Goal: Transaction & Acquisition: Purchase product/service

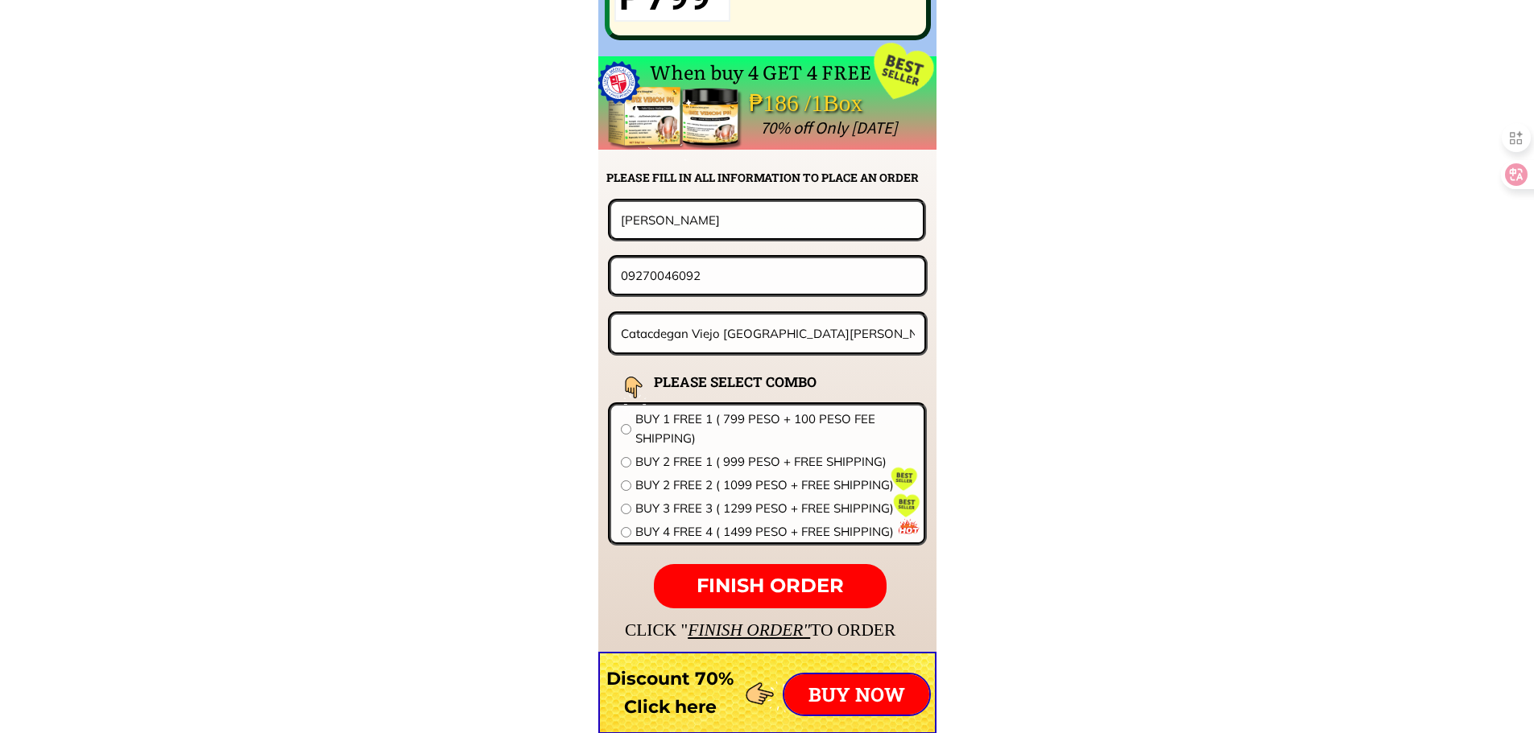
scroll to position [12632, 0]
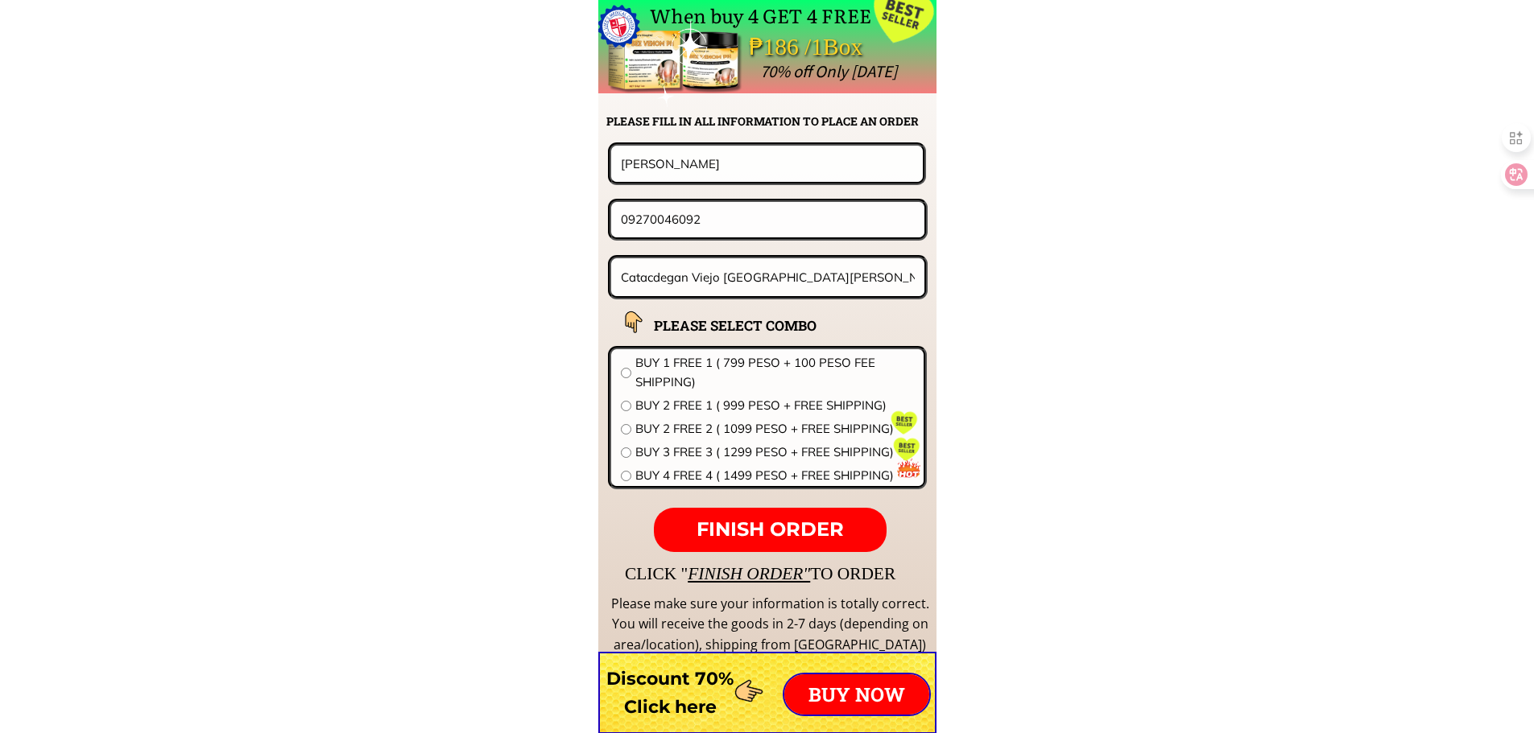
drag, startPoint x: 452, startPoint y: 162, endPoint x: 305, endPoint y: 162, distance: 146.5
paste input "Rhodors. Cardines"
type input "Rhodors. Cardines"
drag, startPoint x: 749, startPoint y: 223, endPoint x: 404, endPoint y: 222, distance: 345.4
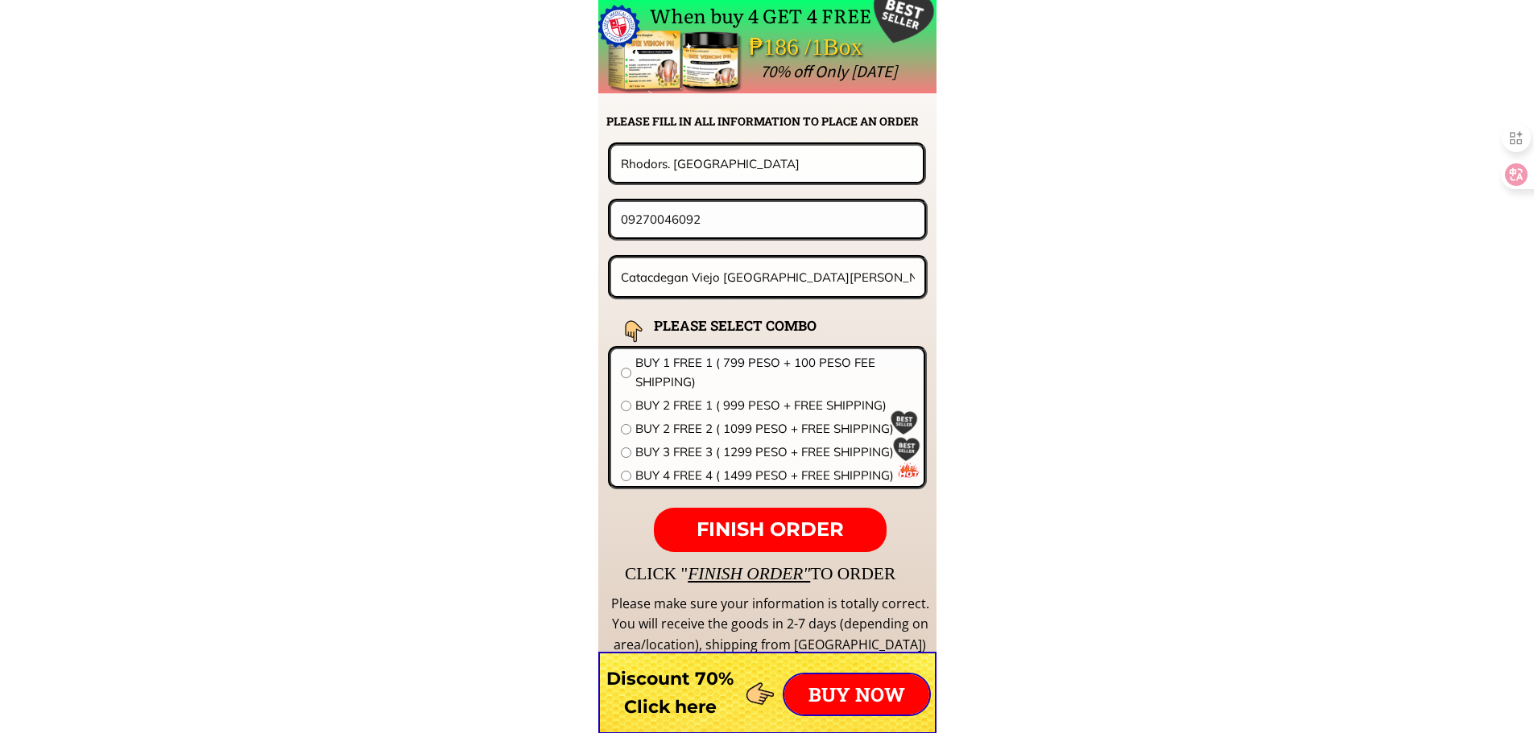
paste input "686182980"
type input "09686182980"
click at [799, 274] on input "Catacdegan Viejo [GEOGRAPHIC_DATA][PERSON_NAME][GEOGRAPHIC_DATA]" at bounding box center [768, 277] width 303 height 38
paste input "Blk 12 lot 25 Meadow Park Subd.. Molino Bacoor Cavite"
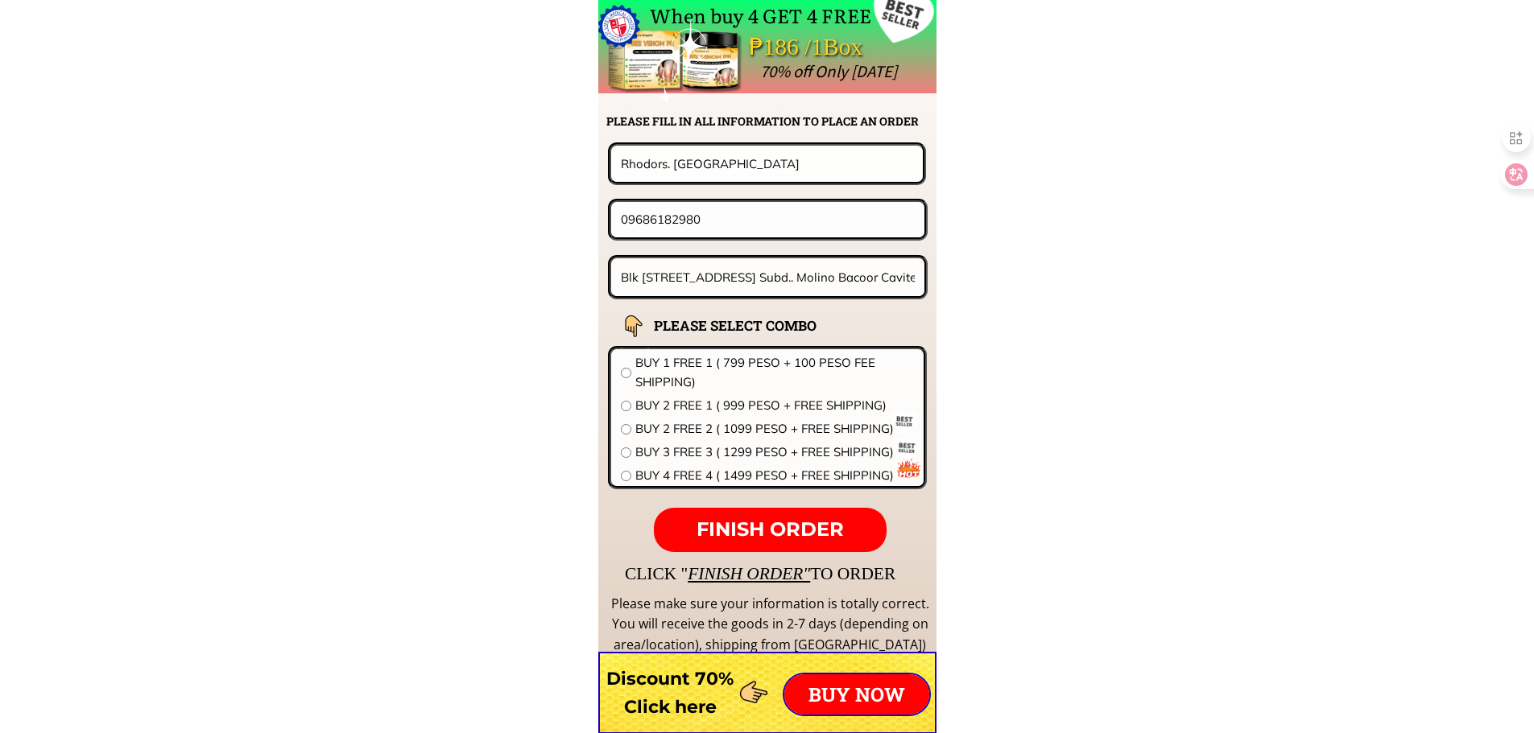
scroll to position [0, 14]
type input "Blk 12 lot 25 Meadow Park Subd.. Molino Bacoor Cavite"
click at [774, 362] on span "BUY 1 FREE 1 ( 799 PESO + 100 PESO FEE SHIPPING)" at bounding box center [774, 372] width 279 height 39
radio input "true"
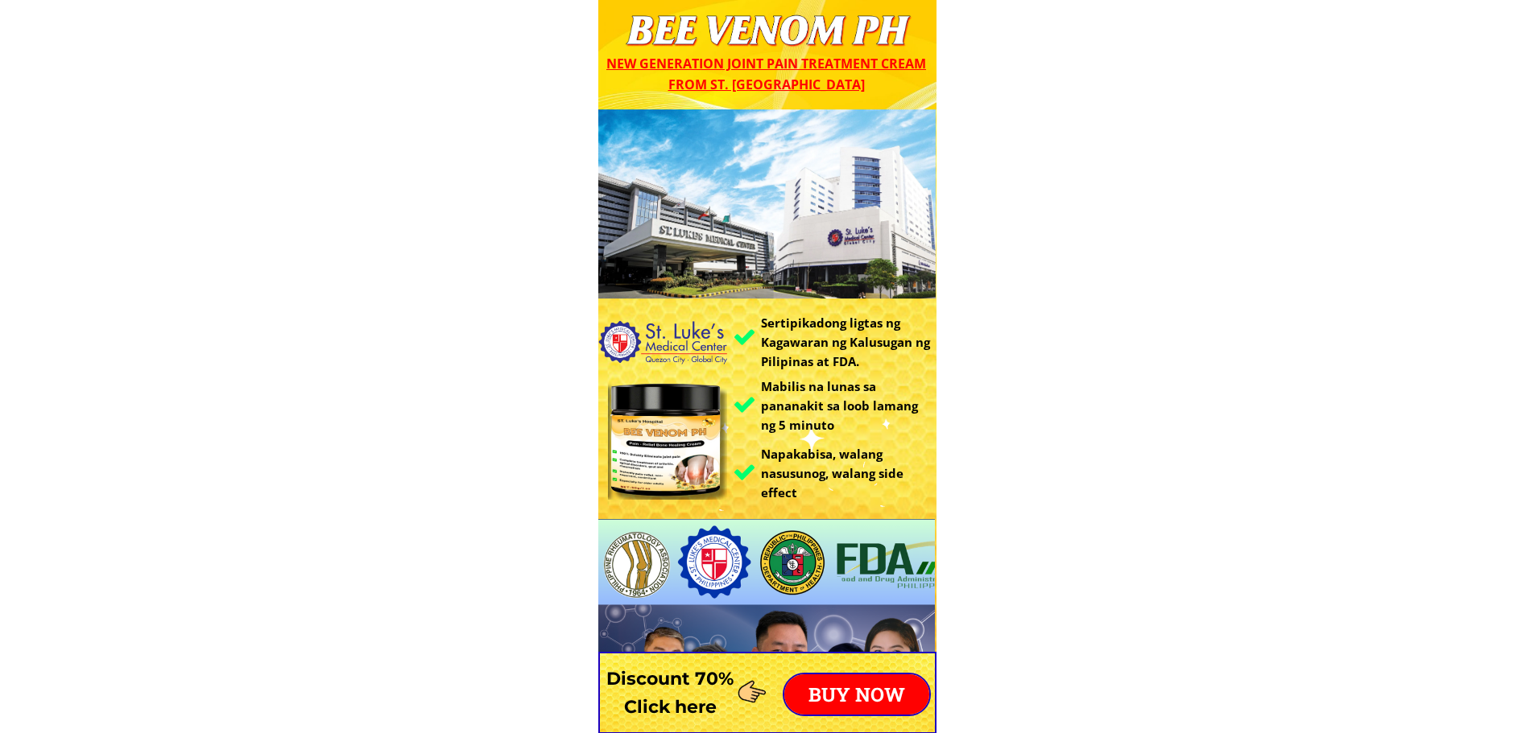
click at [848, 700] on p "BUY NOW" at bounding box center [856, 695] width 145 height 40
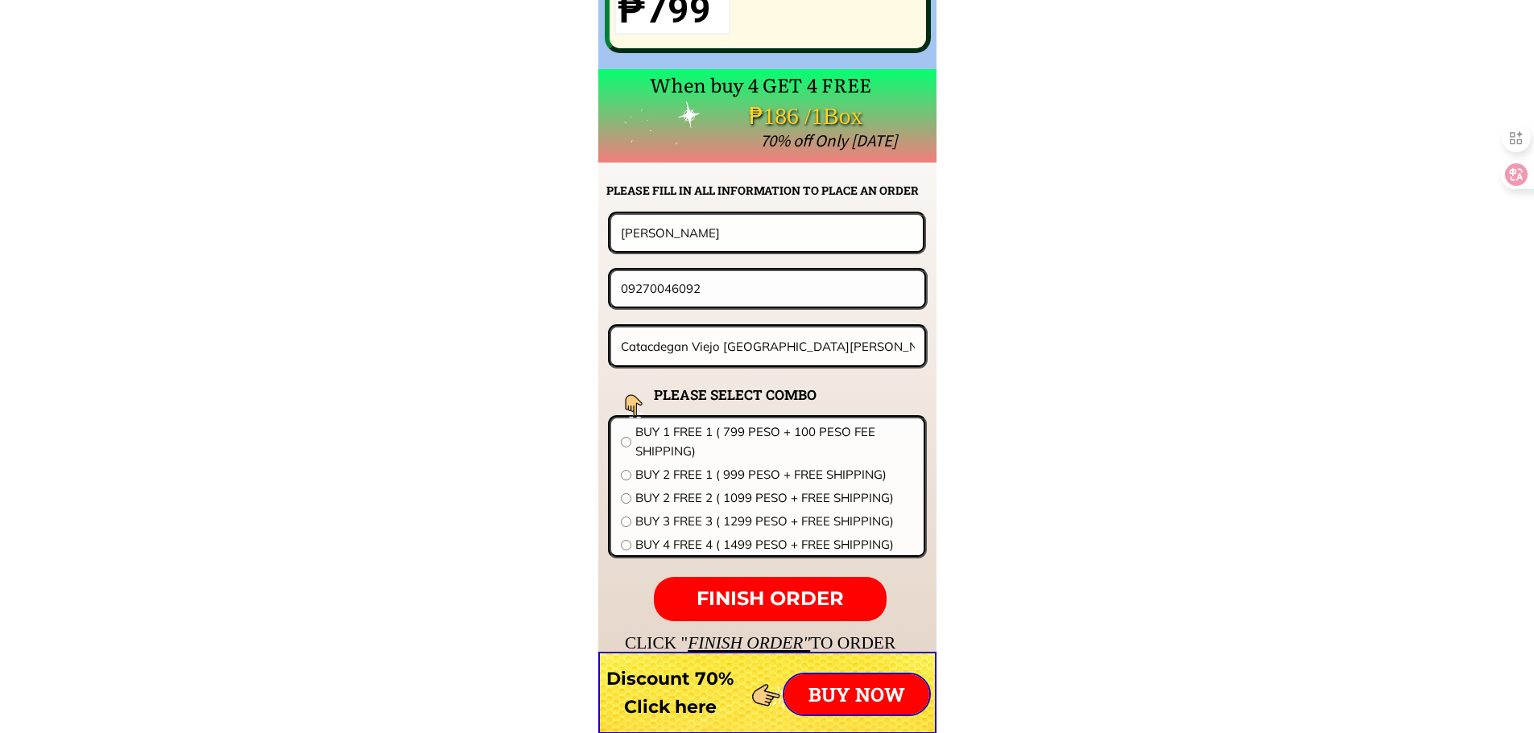
scroll to position [12632, 0]
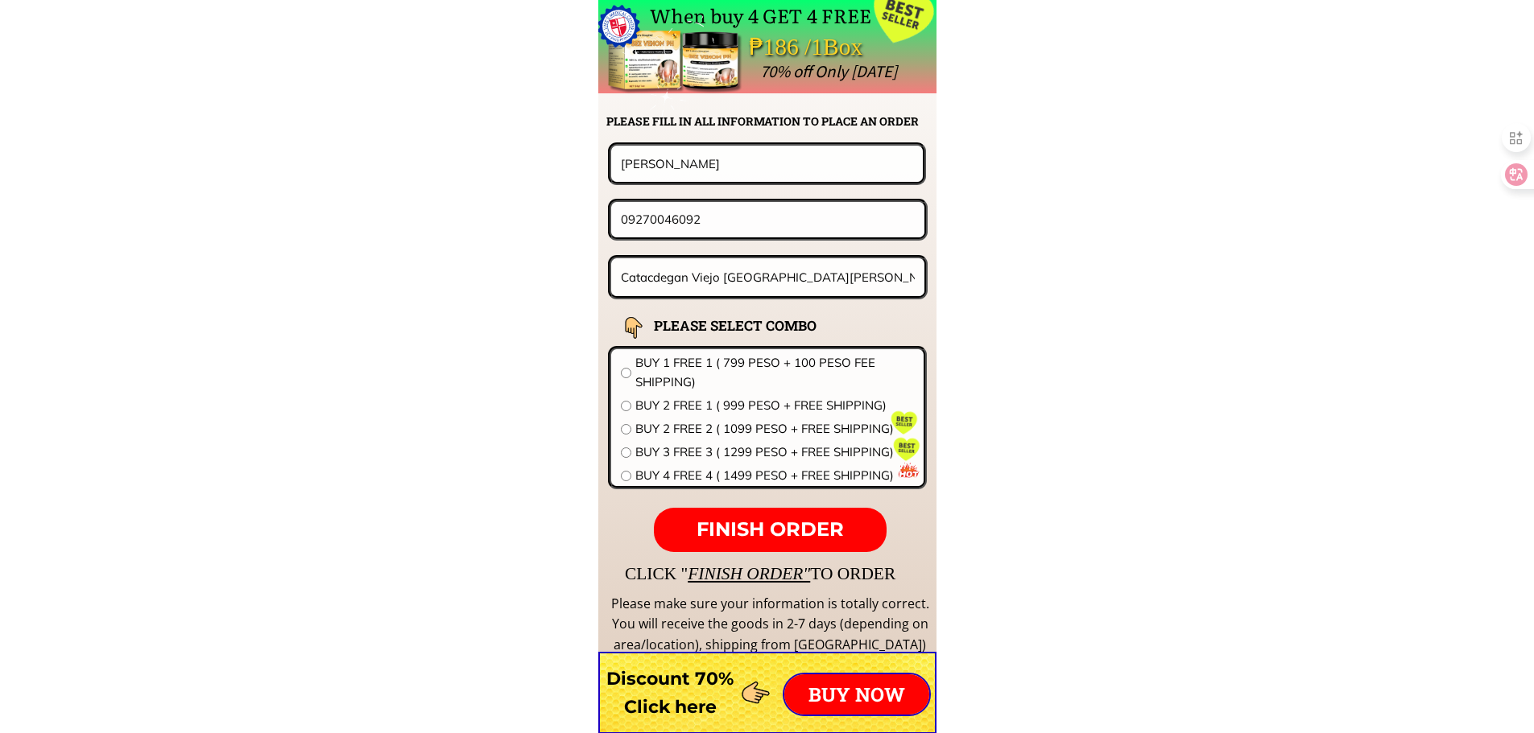
click at [797, 267] on input "Catacdegan Viejo [GEOGRAPHIC_DATA][PERSON_NAME][GEOGRAPHIC_DATA]" at bounding box center [768, 277] width 303 height 38
paste input "Lgu sta.fe.[GEOGRAPHIC_DATA]"
type input "Lgu sta.fe.[GEOGRAPHIC_DATA]"
click at [741, 163] on input "[PERSON_NAME]" at bounding box center [767, 163] width 300 height 35
paste input ".[PERSON_NAME]"
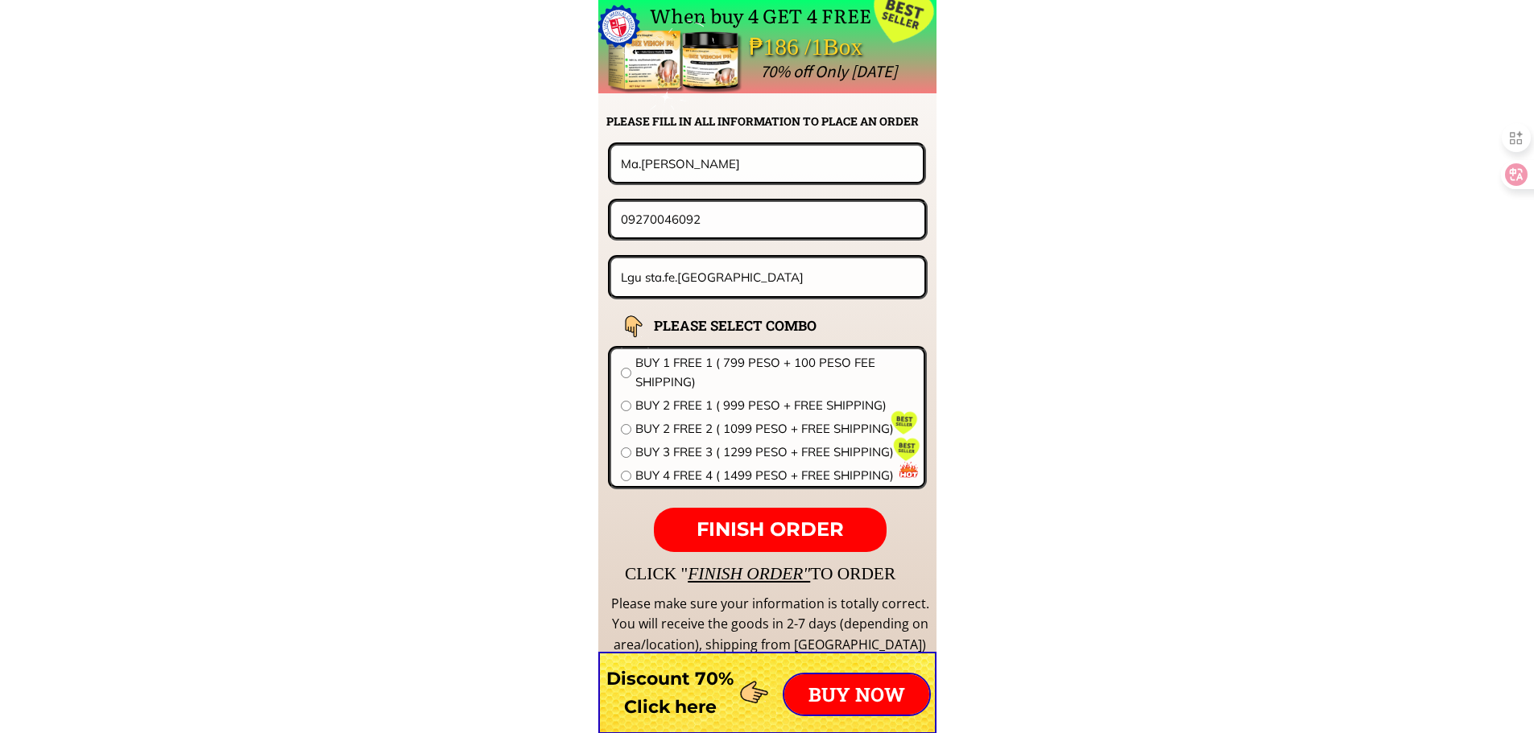
type input "Ma.[PERSON_NAME]"
drag, startPoint x: 730, startPoint y: 208, endPoint x: 403, endPoint y: 227, distance: 328.2
paste input "19367858"
type input "09219367858"
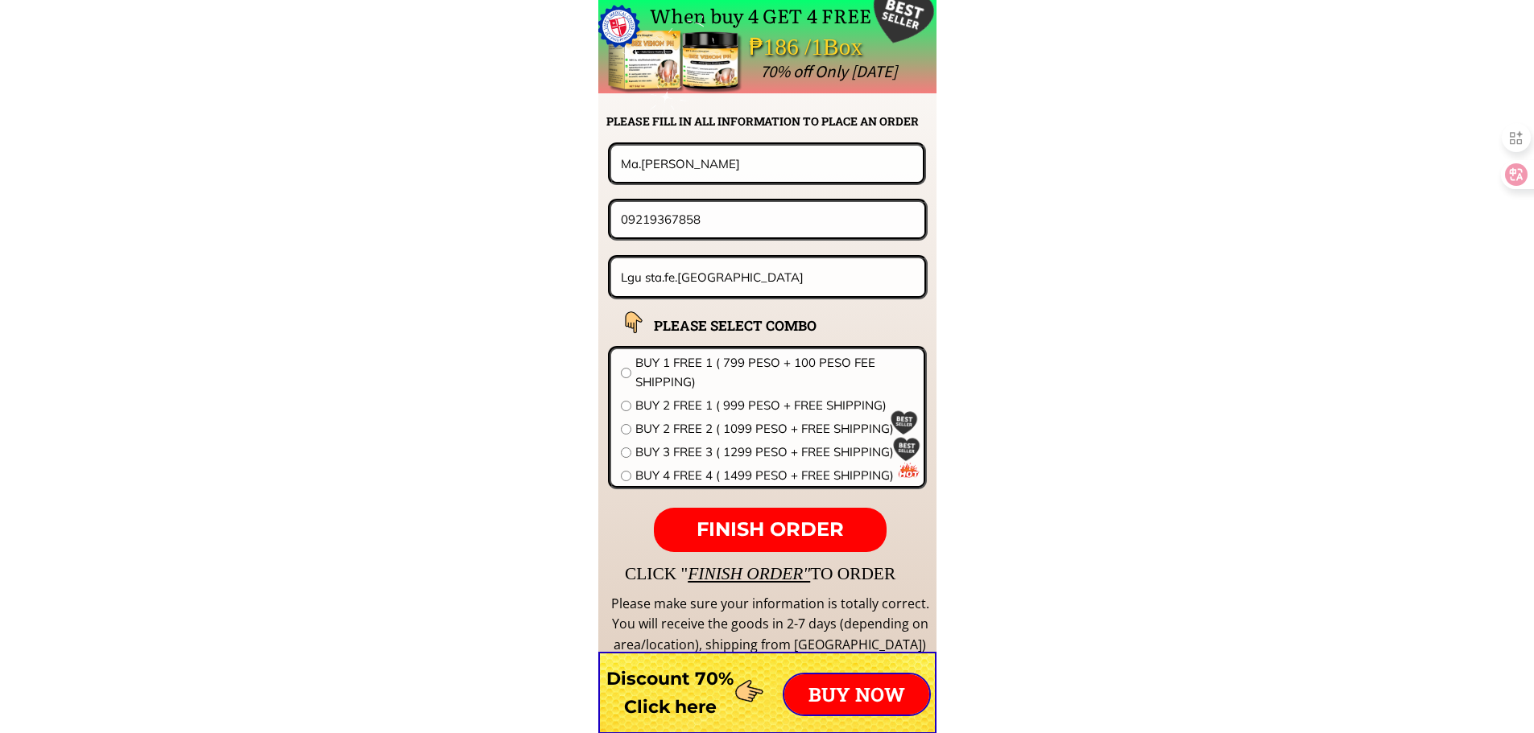
click at [683, 356] on span "BUY 1 FREE 1 ( 799 PESO + 100 PESO FEE SHIPPING)" at bounding box center [774, 372] width 279 height 39
radio input "true"
click at [811, 522] on span "FINISH ORDER" at bounding box center [769, 529] width 147 height 23
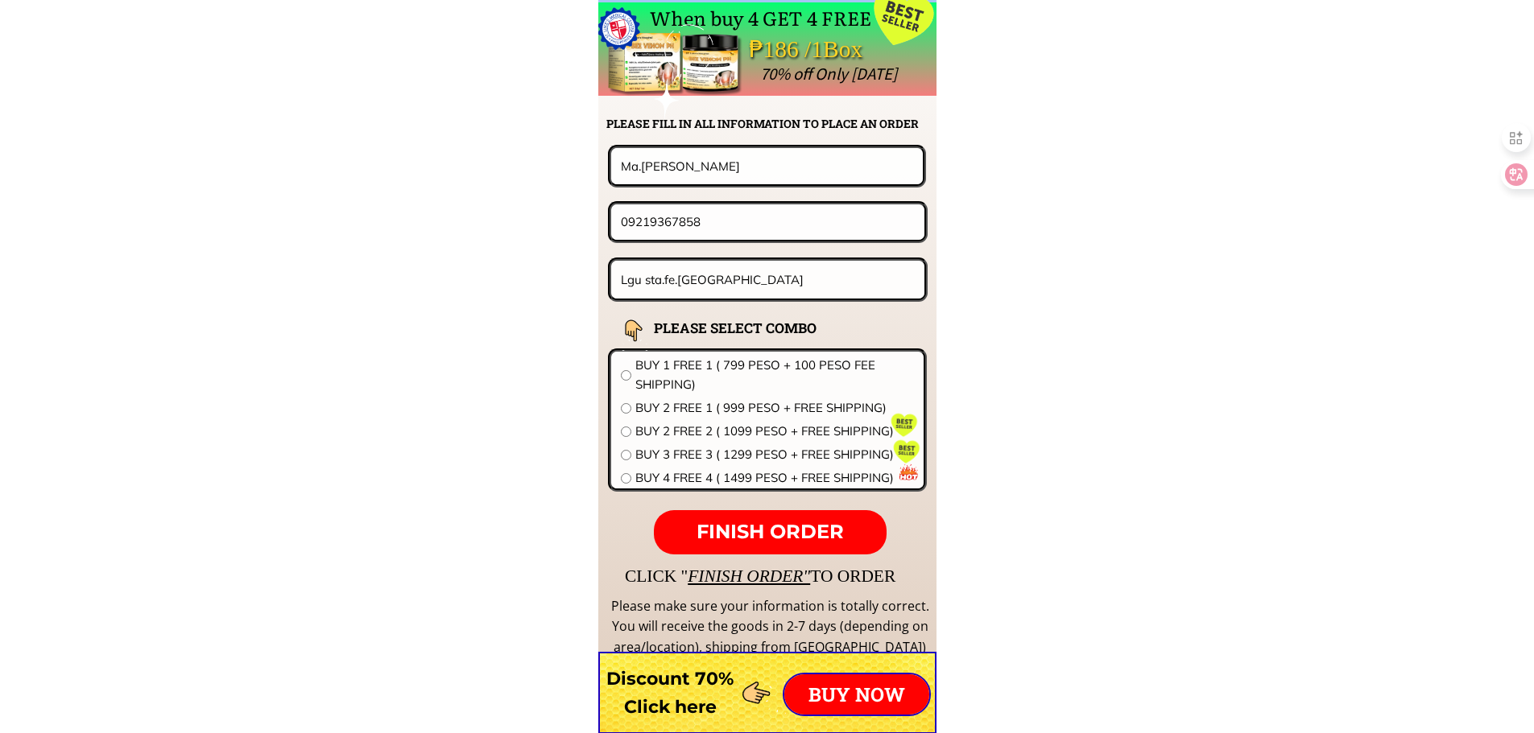
scroll to position [12632, 0]
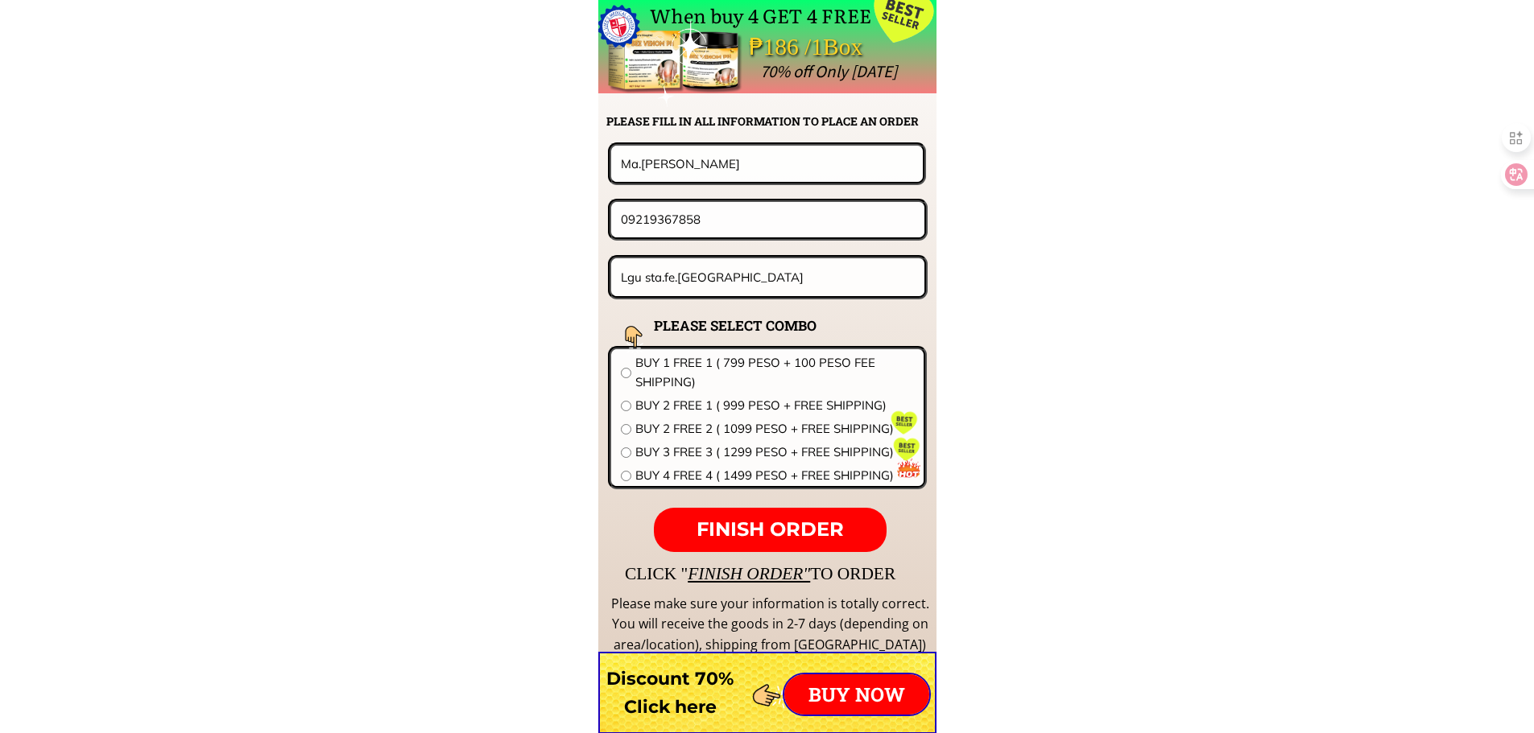
drag, startPoint x: 737, startPoint y: 174, endPoint x: 434, endPoint y: 144, distance: 304.2
paste input "[PERSON_NAME]"
type input "[PERSON_NAME]"
click at [682, 407] on span "BUY 2 FREE 1 ( 999 PESO + FREE SHIPPING)" at bounding box center [774, 405] width 279 height 19
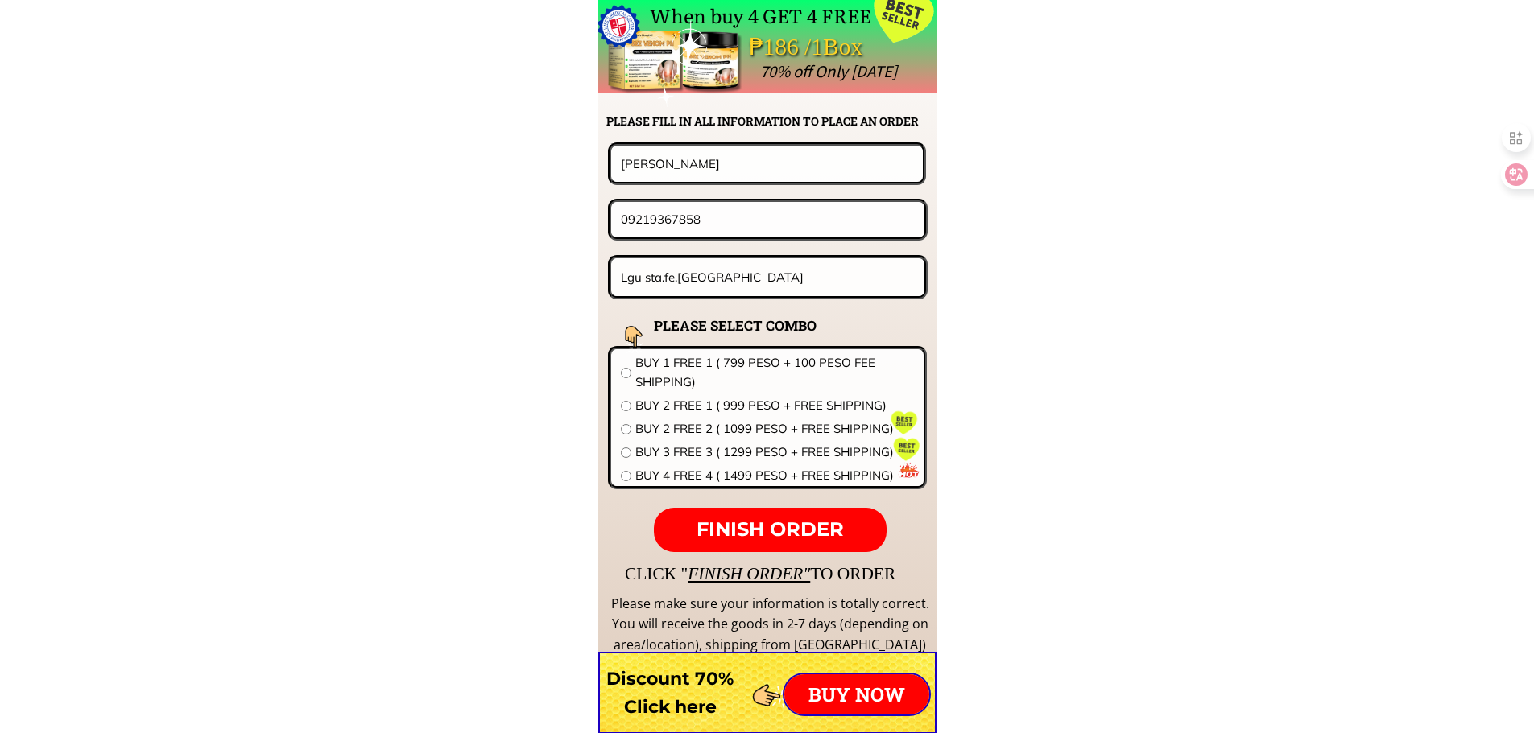
radio input "true"
drag, startPoint x: 781, startPoint y: 283, endPoint x: 357, endPoint y: 262, distance: 424.8
paste input "Blk [STREET_ADDRESS][DATE]"
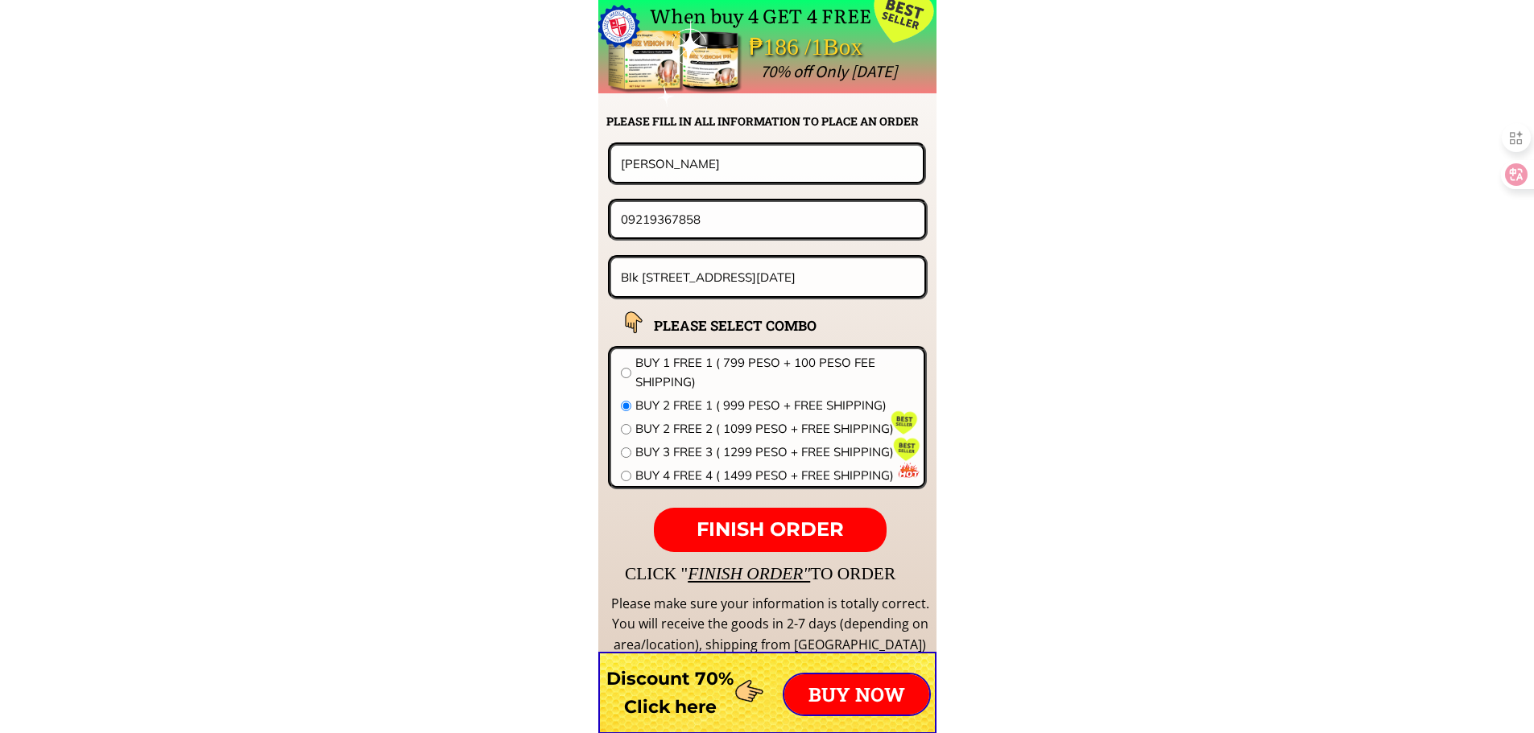
type input "Blk [STREET_ADDRESS][DATE]"
drag, startPoint x: 728, startPoint y: 225, endPoint x: 529, endPoint y: 214, distance: 199.1
paste input "399130562"
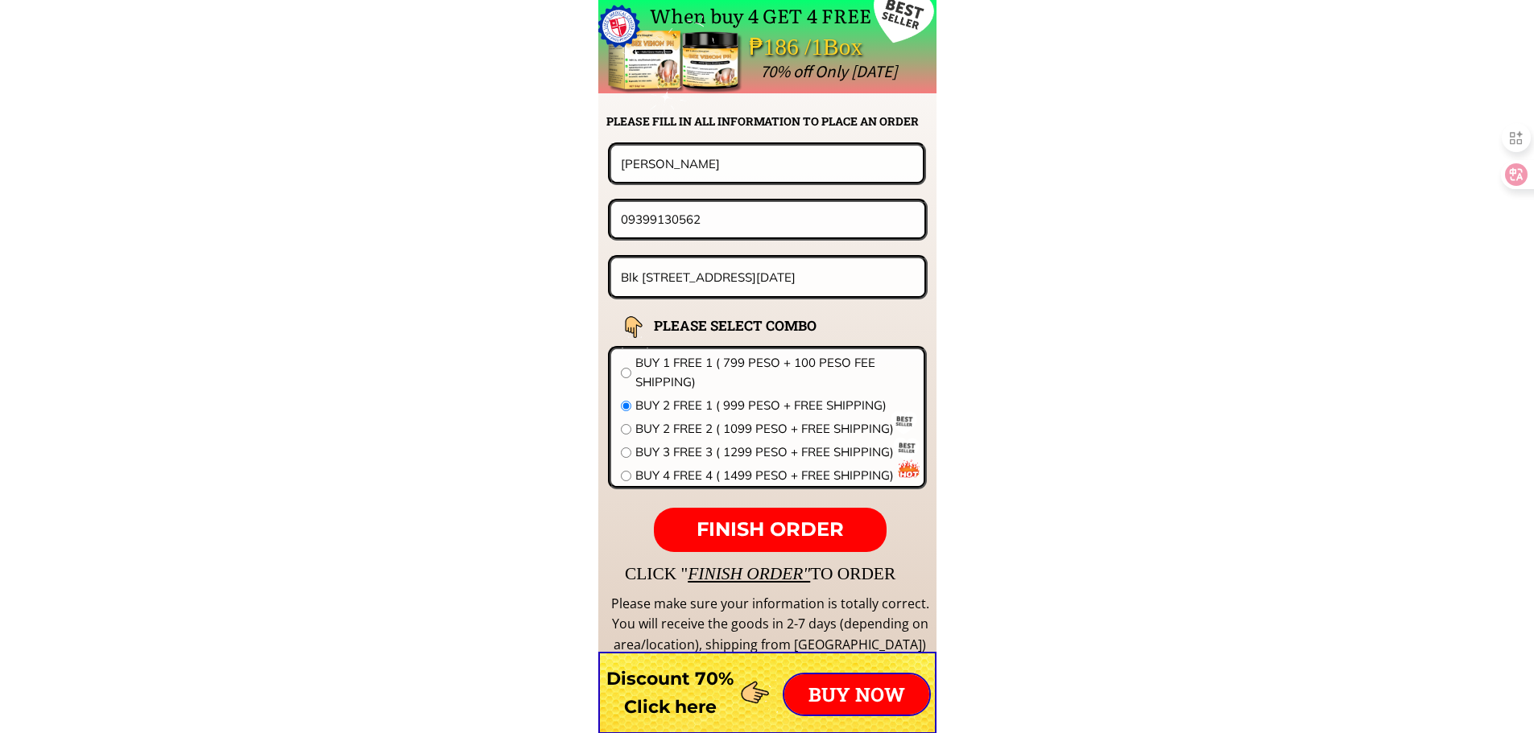
type input "09399130562"
click at [754, 516] on p "FINISH ORDER" at bounding box center [770, 530] width 232 height 45
